Goal: Task Accomplishment & Management: Manage account settings

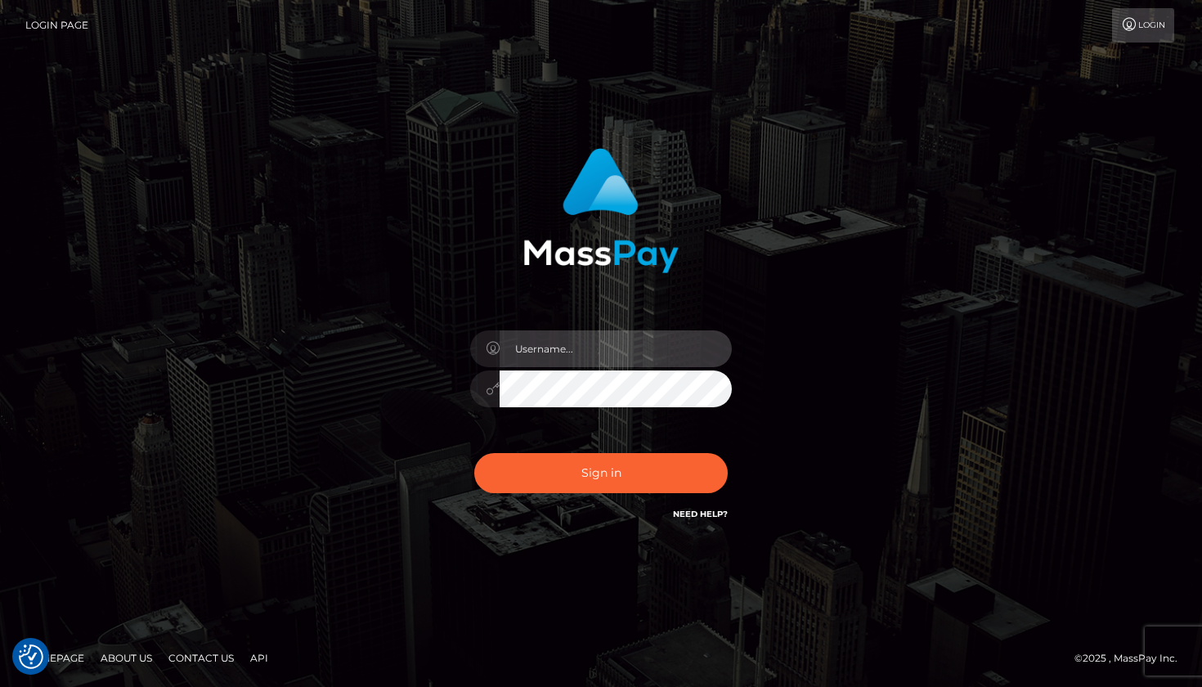
type input "Edwin.relife"
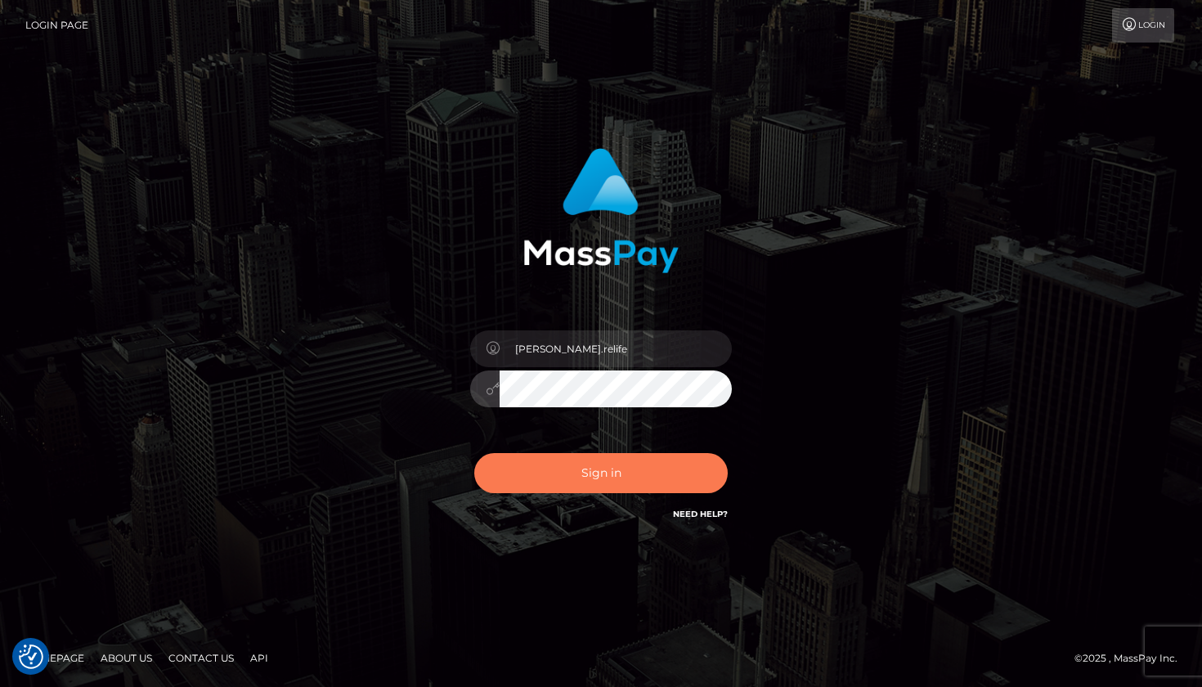
click at [613, 471] on button "Sign in" at bounding box center [601, 473] width 254 height 40
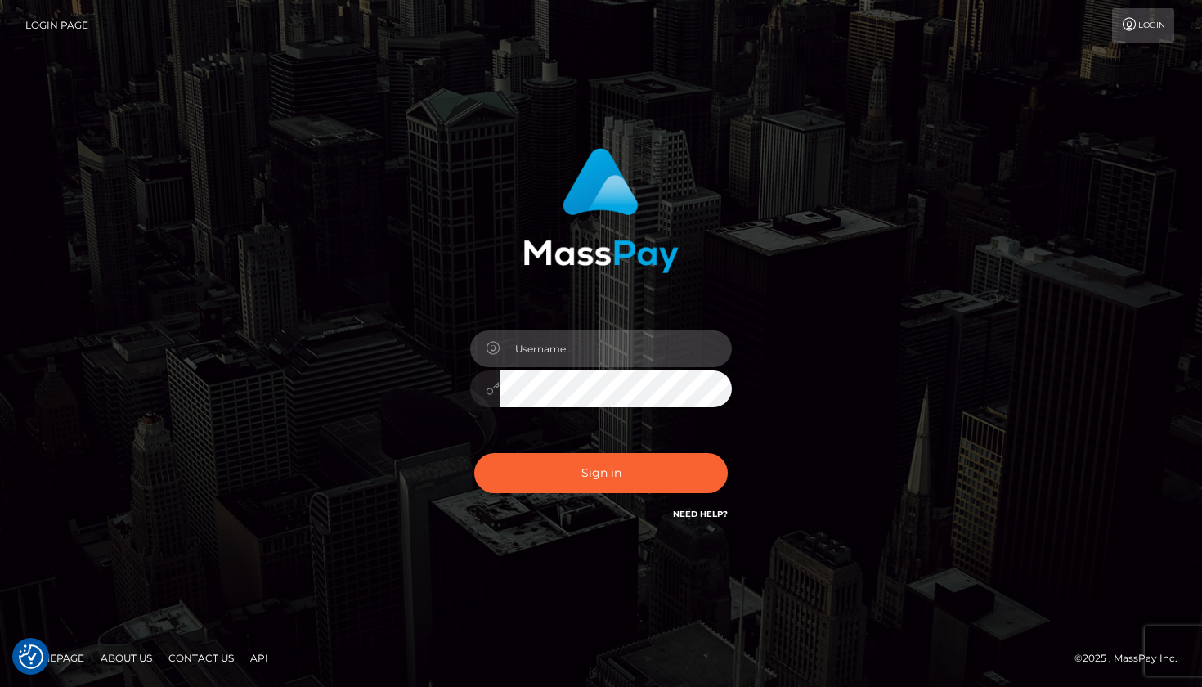
type input "Edwin.relife"
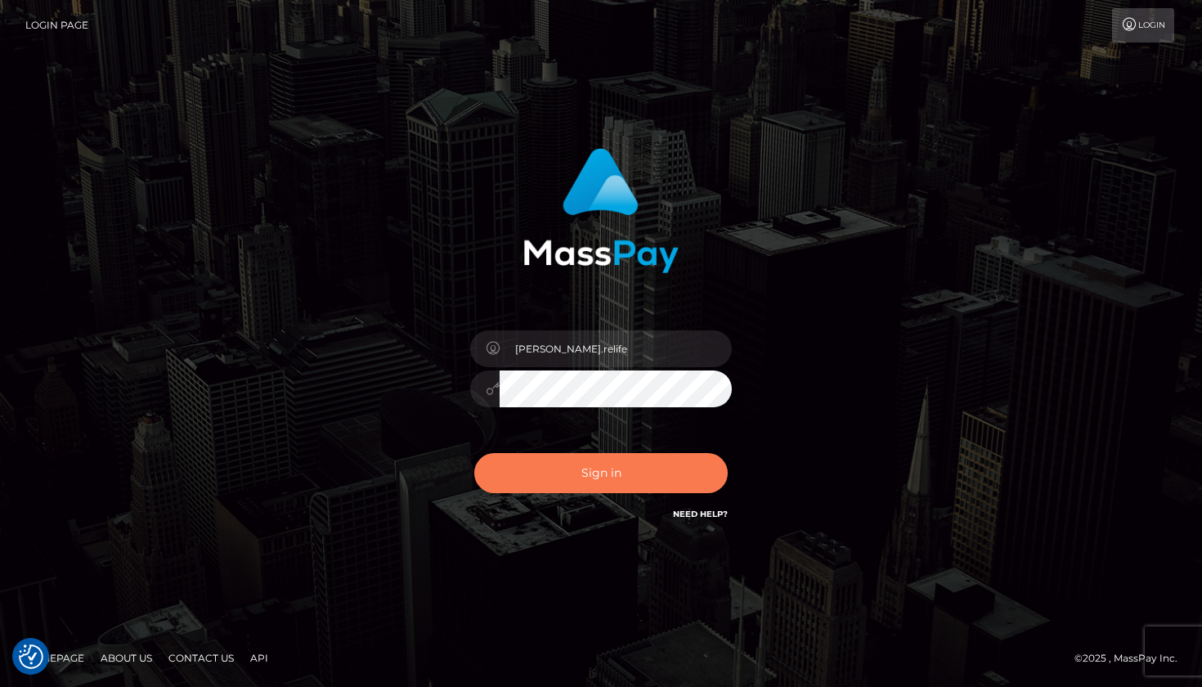
click at [622, 471] on button "Sign in" at bounding box center [601, 473] width 254 height 40
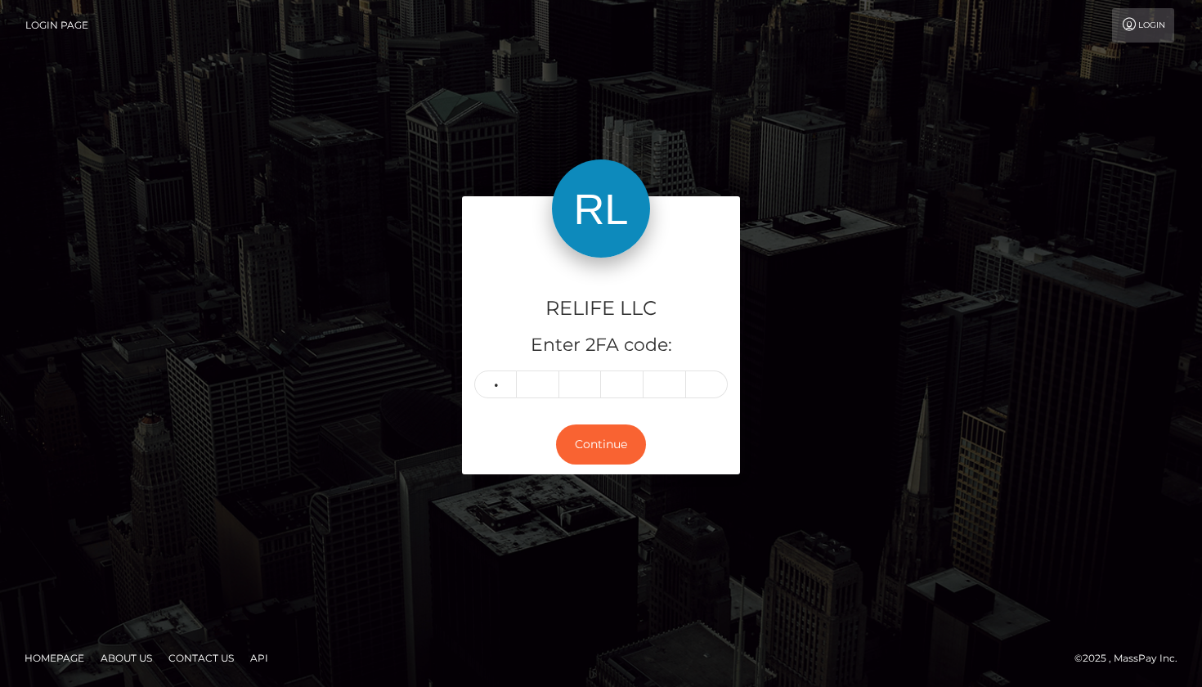
type input "9"
type input "1"
type input "5"
type input "0"
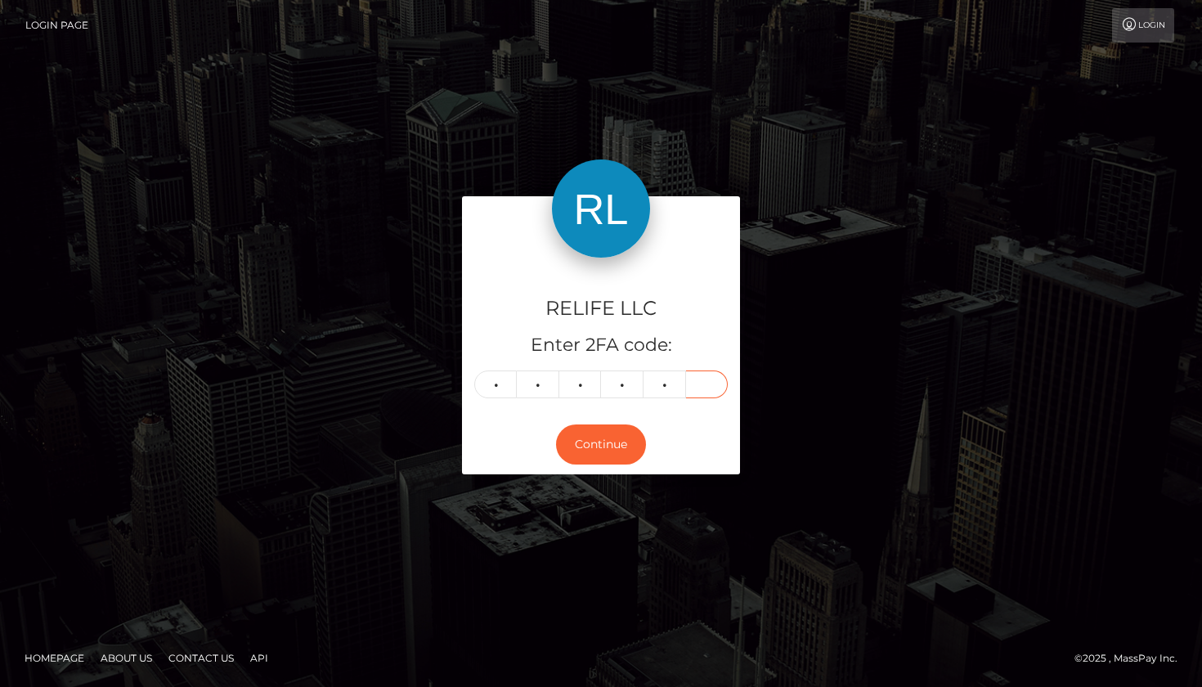
type input "9"
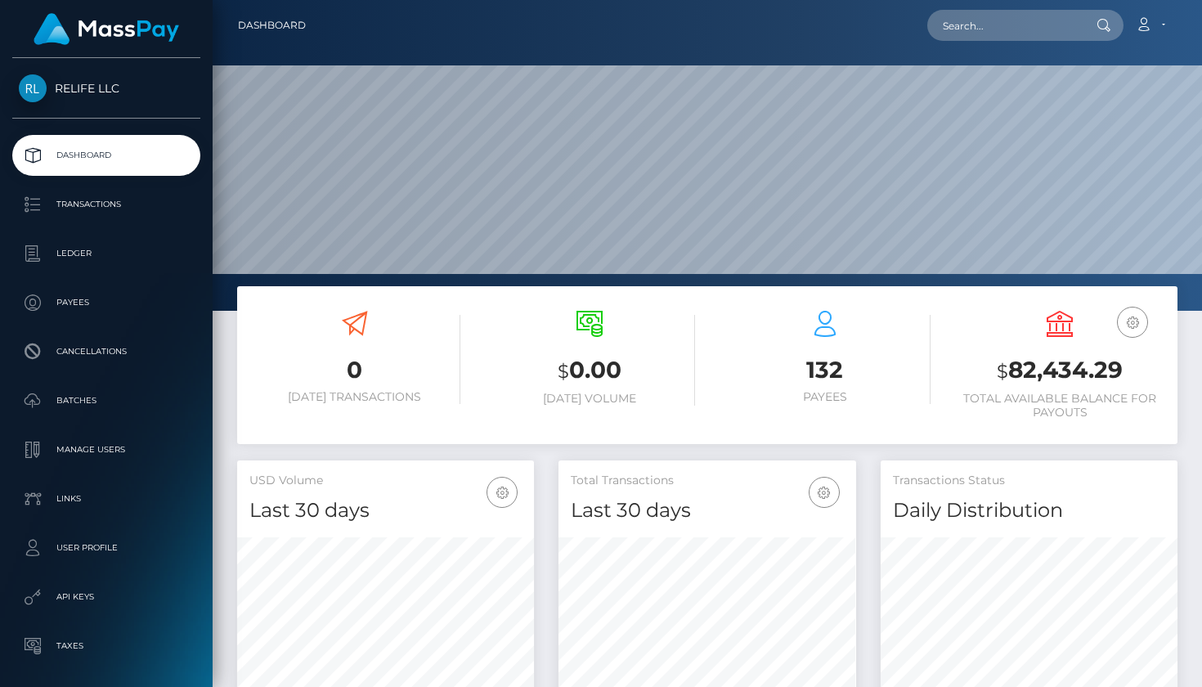
scroll to position [289, 298]
click at [118, 294] on p "Payees" at bounding box center [106, 302] width 175 height 25
